Goal: Transaction & Acquisition: Purchase product/service

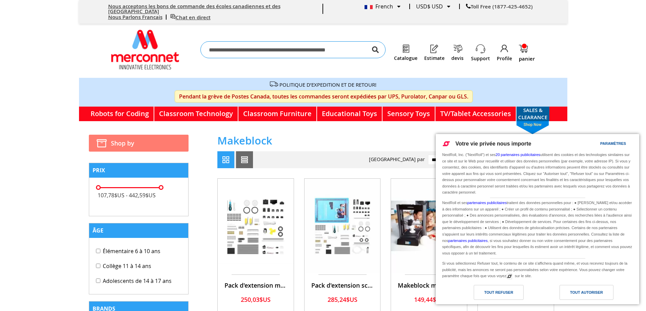
click at [623, 105] on body "Nous acceptons les bons de commande des écoles canadiennes et des Etats-Unis No…" at bounding box center [323, 155] width 646 height 311
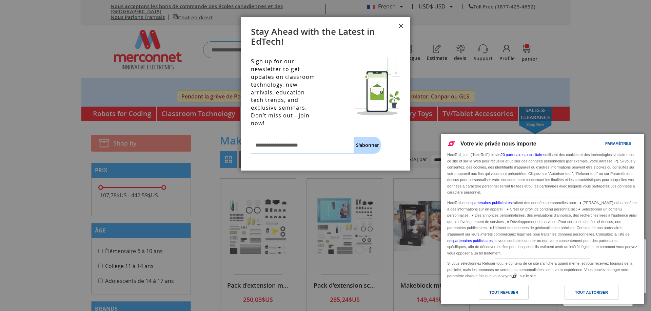
click at [402, 24] on button "Fermer" at bounding box center [401, 27] width 18 height 20
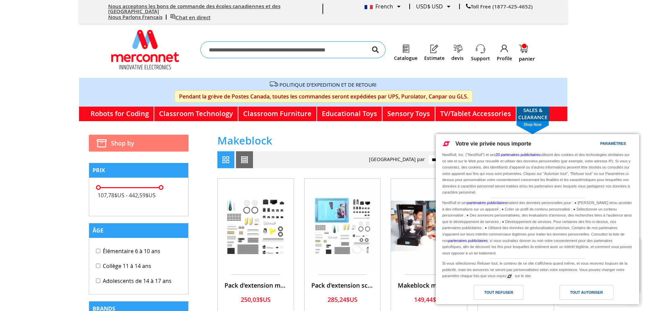
click at [449, 4] on div "USD$ USD" at bounding box center [433, 6] width 34 height 5
click at [423, 34] on link "$CA CAD" at bounding box center [423, 37] width 54 height 10
click at [579, 294] on div "Tout autoriser" at bounding box center [586, 292] width 33 height 7
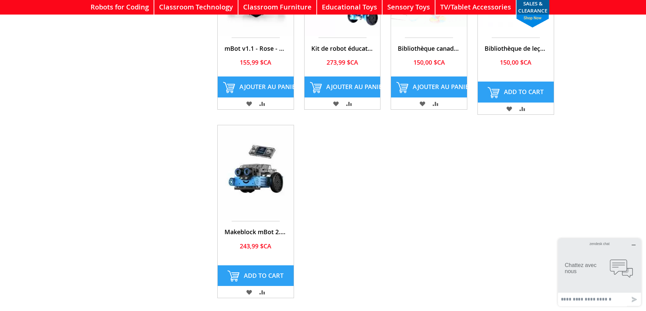
scroll to position [237, 0]
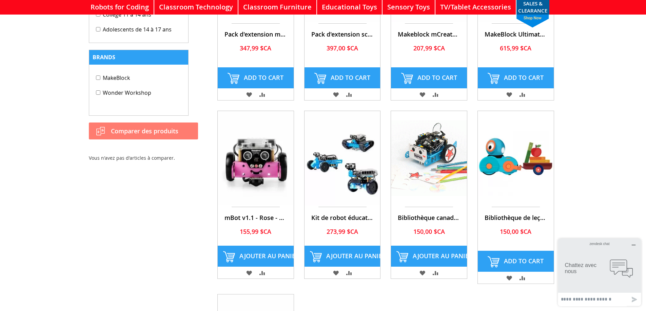
click at [254, 157] on img at bounding box center [256, 158] width 76 height 95
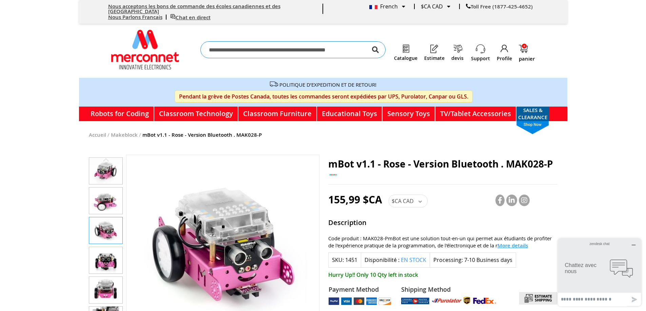
click at [108, 201] on img "mBot v1.1 - Rose - Version Bluetooth . MAK028-P" at bounding box center [105, 201] width 33 height 26
